Goal: Find specific page/section: Find specific page/section

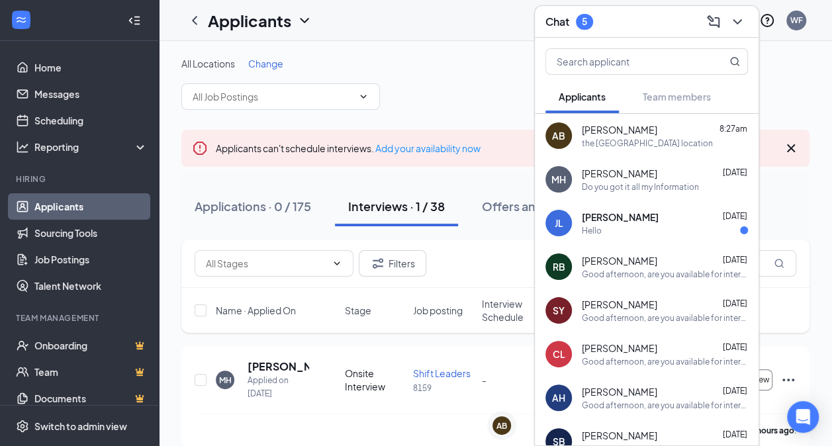
click at [613, 138] on div "the [GEOGRAPHIC_DATA] location" at bounding box center [647, 143] width 131 height 11
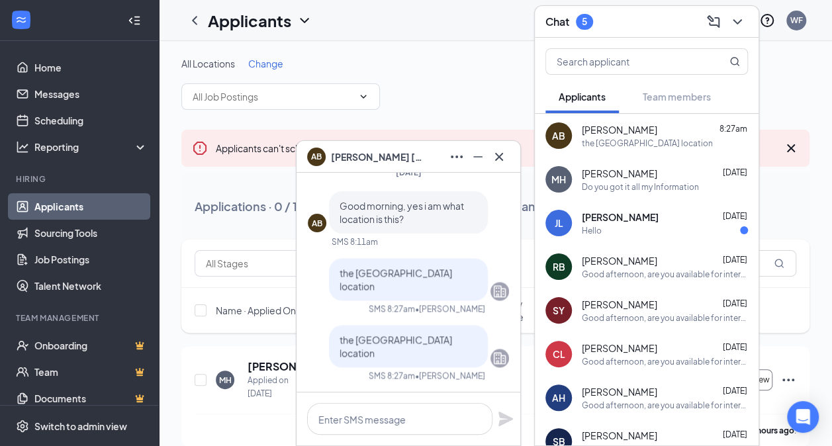
click at [369, 157] on span "[PERSON_NAME]" at bounding box center [377, 157] width 93 height 15
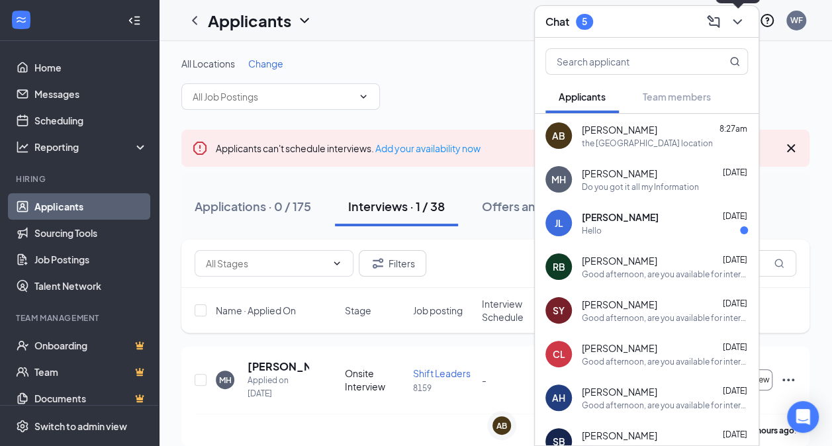
click at [740, 20] on icon "ChevronDown" at bounding box center [737, 21] width 9 height 5
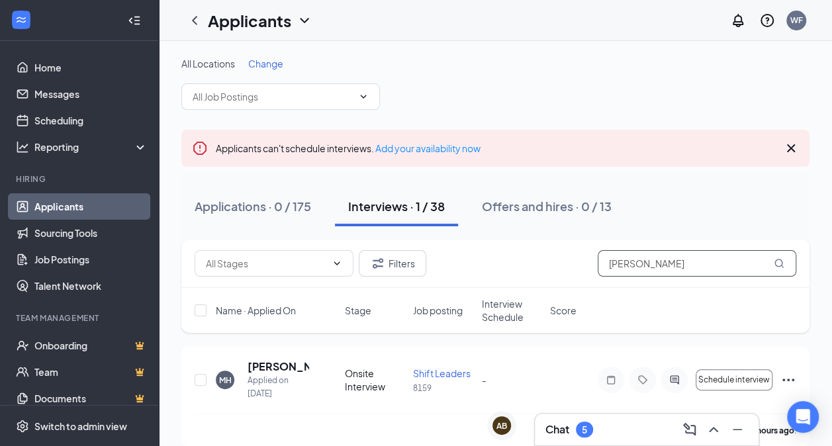
click at [668, 262] on input "[PERSON_NAME]" at bounding box center [697, 263] width 199 height 26
type input "andre"
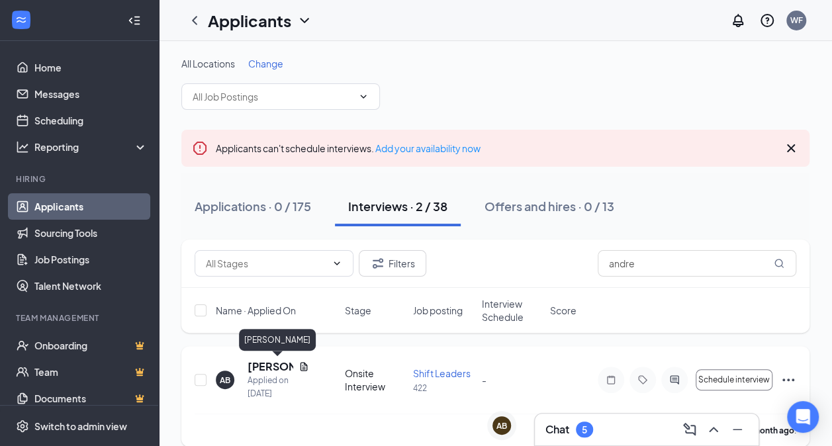
click at [264, 366] on h5 "[PERSON_NAME]" at bounding box center [271, 367] width 46 height 15
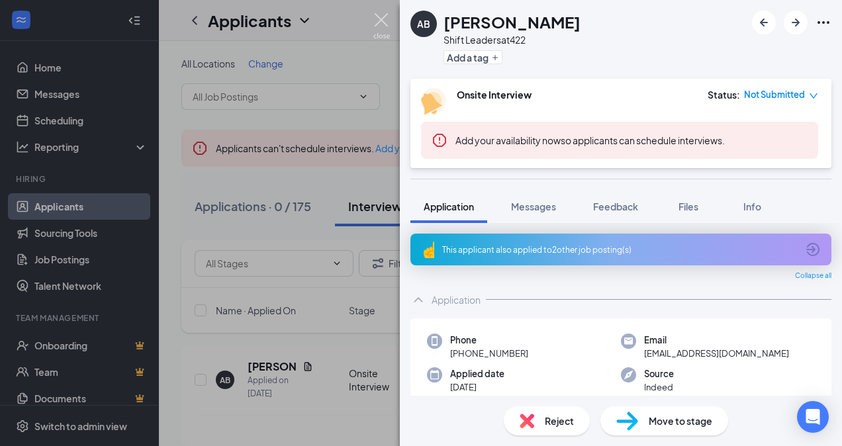
click at [385, 19] on img at bounding box center [382, 26] width 17 height 26
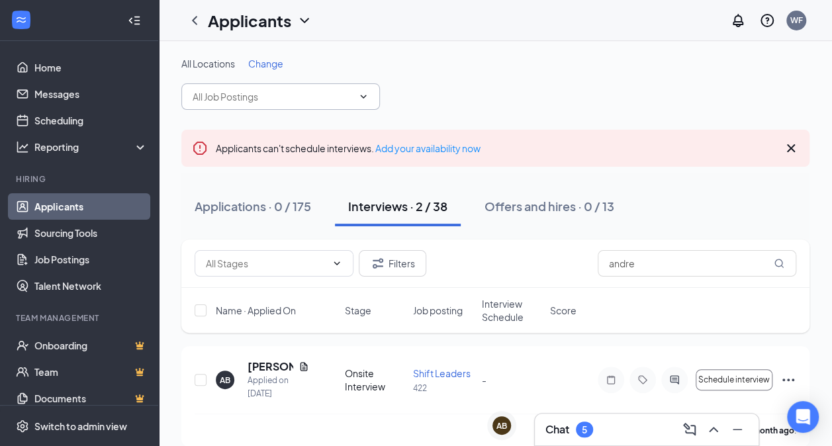
click at [363, 99] on icon "ChevronDown" at bounding box center [363, 96] width 11 height 11
click at [268, 60] on span "Change" at bounding box center [265, 64] width 35 height 12
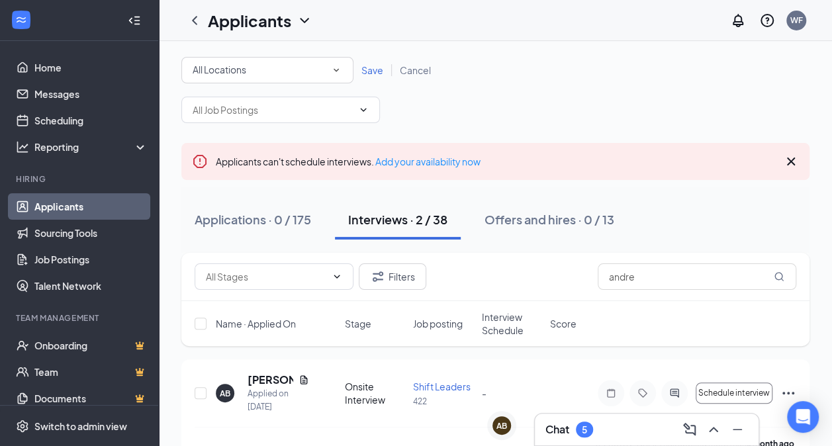
click at [328, 72] on div "All Locations" at bounding box center [268, 70] width 150 height 16
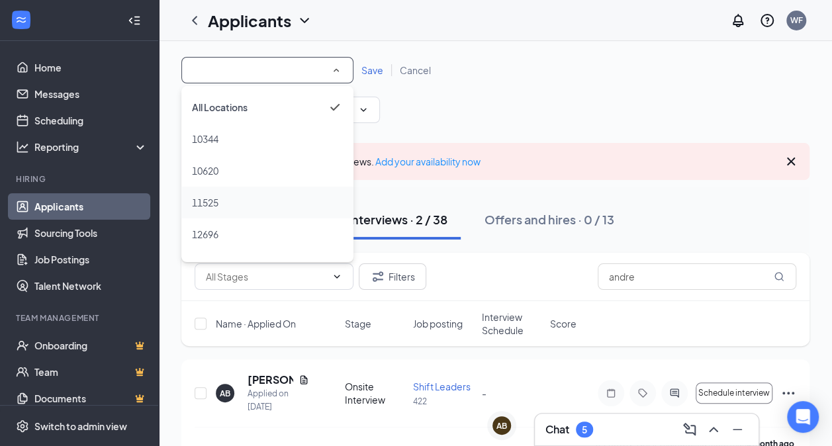
click at [226, 203] on div "11525" at bounding box center [267, 203] width 151 height 16
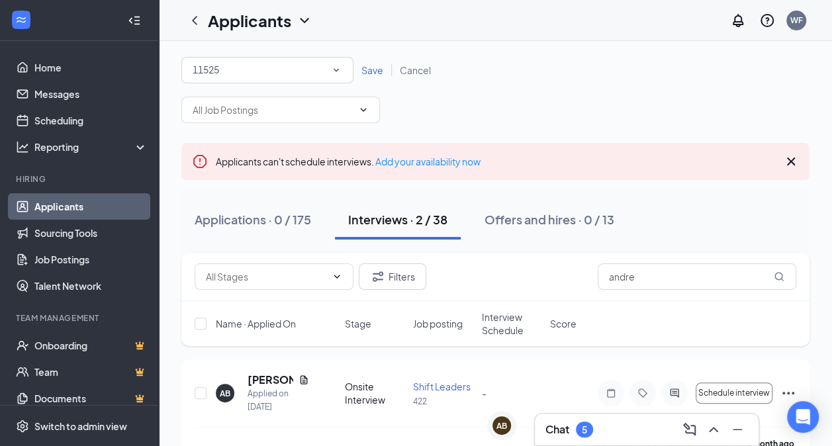
click at [377, 77] on div "All Locations 11525 Save Cancel" at bounding box center [495, 70] width 628 height 26
click at [370, 70] on span "Save" at bounding box center [373, 70] width 22 height 12
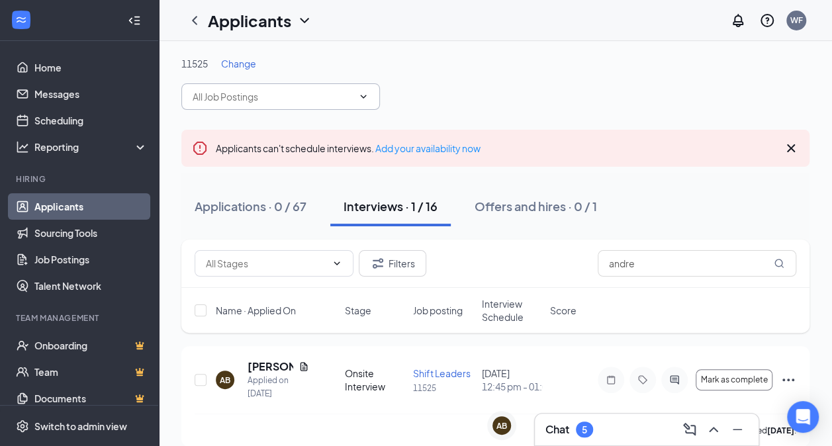
click at [362, 101] on icon "ChevronDown" at bounding box center [363, 96] width 11 height 11
click at [364, 94] on icon "ChevronDown" at bounding box center [363, 96] width 11 height 11
click at [348, 97] on input "text" at bounding box center [273, 96] width 160 height 15
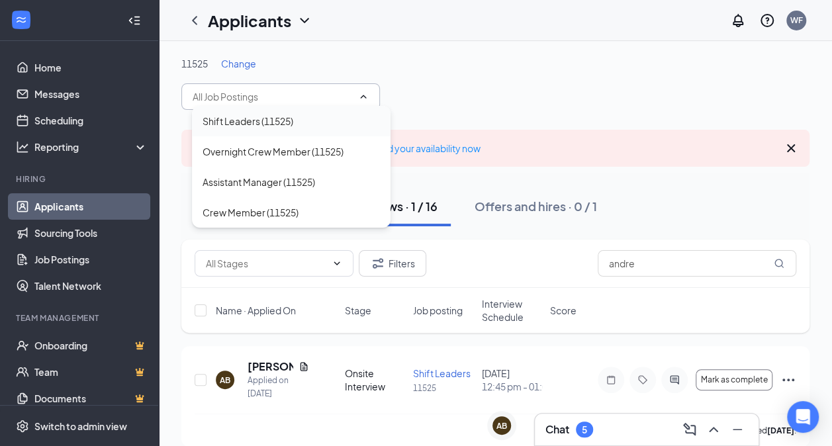
click at [251, 125] on div "Shift Leaders (11525)" at bounding box center [248, 121] width 91 height 15
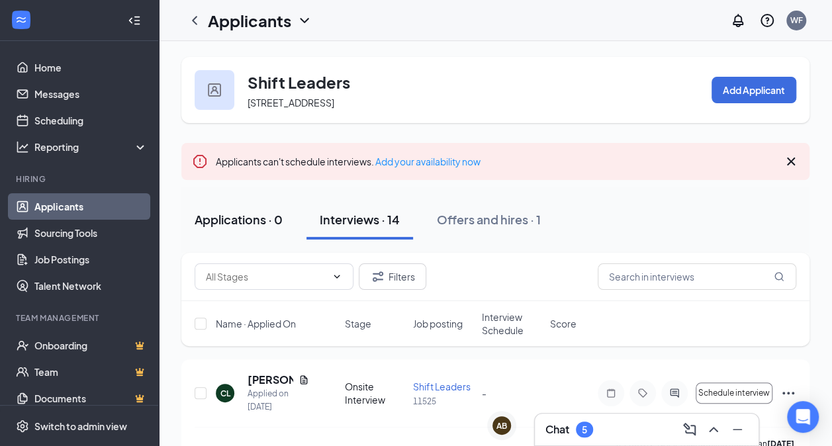
click at [247, 228] on div "Applications · 0" at bounding box center [239, 219] width 88 height 17
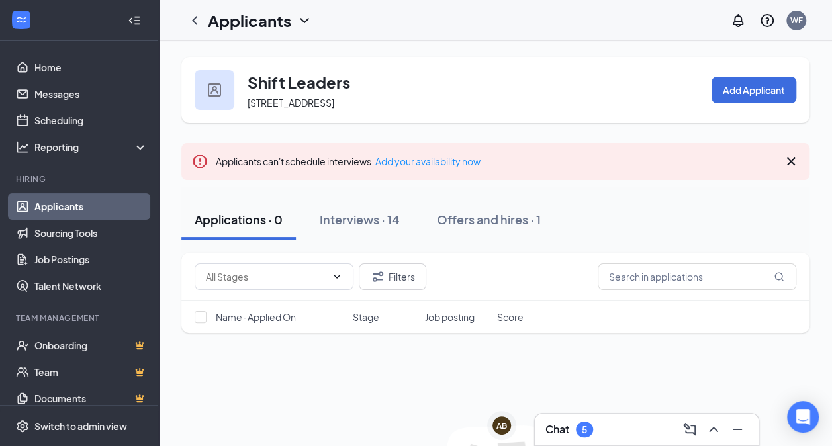
click at [621, 204] on div "Applications · 0 Interviews · 14 Offers and hires · 1" at bounding box center [495, 220] width 628 height 66
